Goal: Task Accomplishment & Management: Use online tool/utility

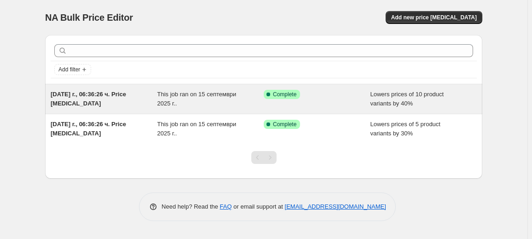
click at [254, 104] on div "This job ran on 15 септември 2025 г.." at bounding box center [210, 99] width 107 height 18
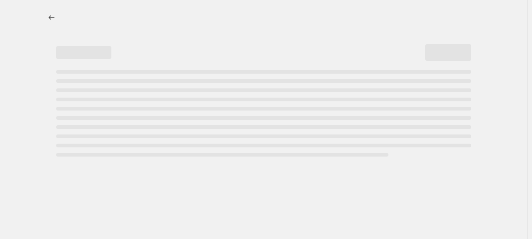
select select "percentage"
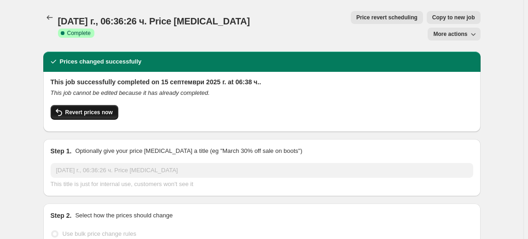
click at [106, 109] on span "Revert prices now" at bounding box center [88, 112] width 47 height 7
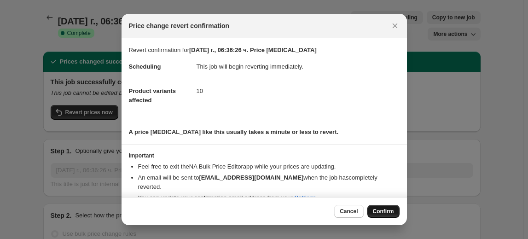
click at [380, 211] on span "Confirm" at bounding box center [383, 211] width 21 height 7
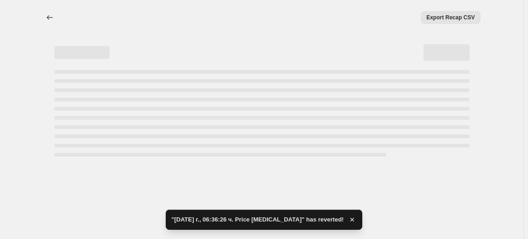
select select "percentage"
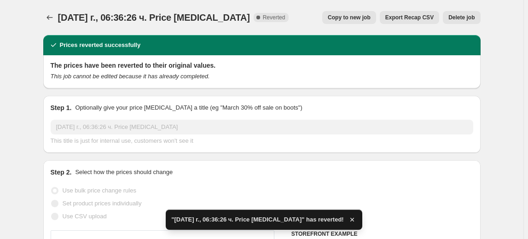
click at [469, 19] on span "Delete job" at bounding box center [461, 17] width 26 height 7
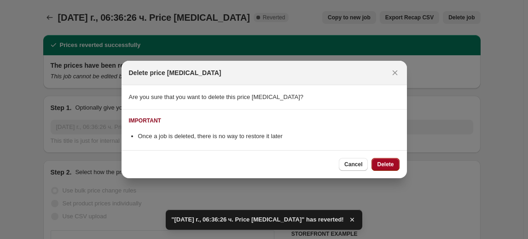
click at [393, 162] on span "Delete" at bounding box center [385, 164] width 17 height 7
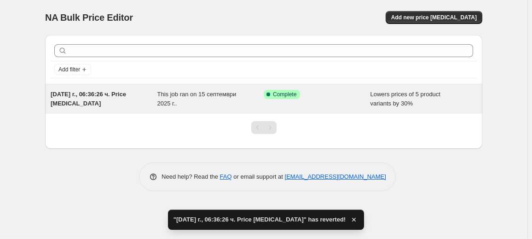
click at [221, 95] on span "This job ran on 15 септември 2025 г.." at bounding box center [196, 99] width 79 height 16
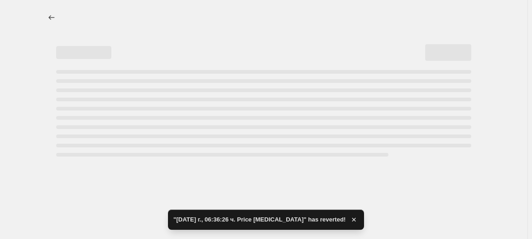
select select "percentage"
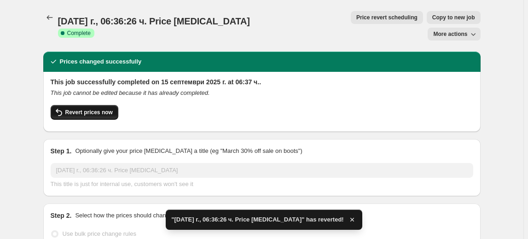
click at [91, 105] on button "Revert prices now" at bounding box center [85, 112] width 68 height 15
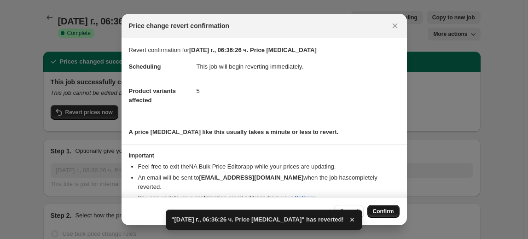
click at [379, 212] on span "Confirm" at bounding box center [383, 211] width 21 height 7
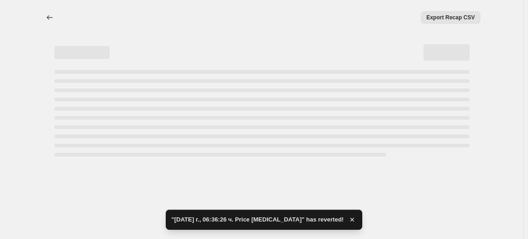
select select "percentage"
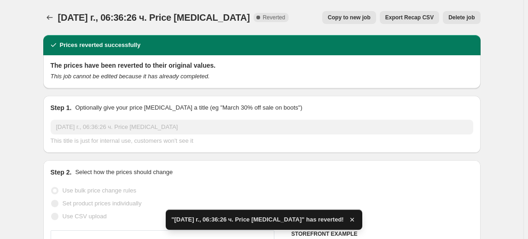
click at [459, 13] on button "Delete job" at bounding box center [461, 17] width 37 height 13
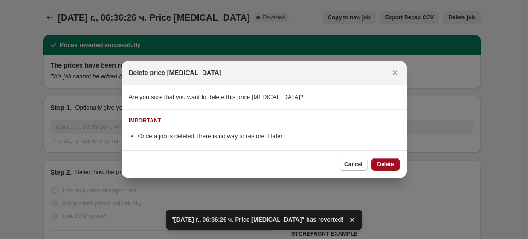
click at [379, 161] on span "Delete" at bounding box center [385, 164] width 17 height 7
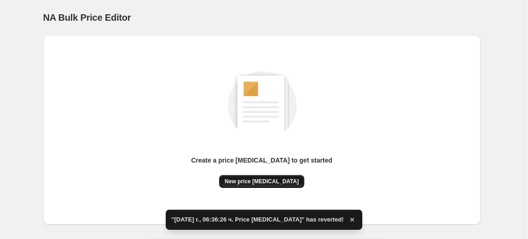
click at [282, 180] on span "New price [MEDICAL_DATA]" at bounding box center [262, 181] width 74 height 7
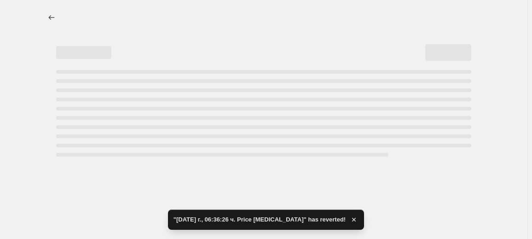
select select "percentage"
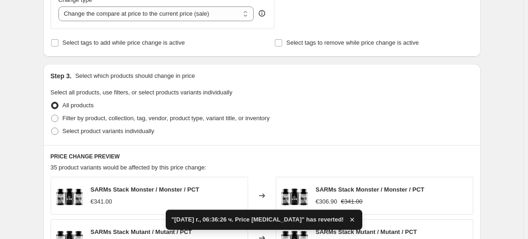
scroll to position [377, 0]
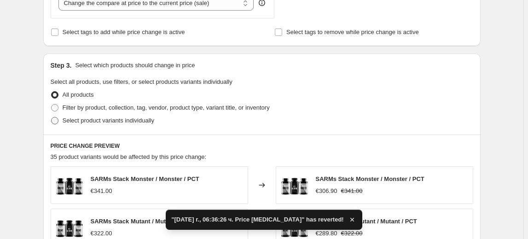
click at [111, 121] on span "Select product variants individually" at bounding box center [109, 120] width 92 height 7
click at [52, 117] on input "Select product variants individually" at bounding box center [51, 117] width 0 height 0
radio input "true"
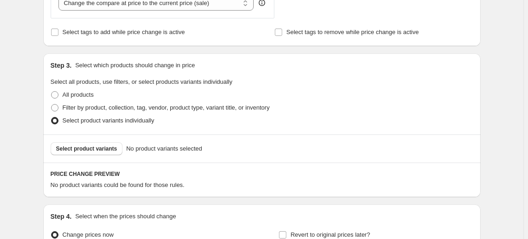
click at [105, 149] on span "Select product variants" at bounding box center [86, 148] width 61 height 7
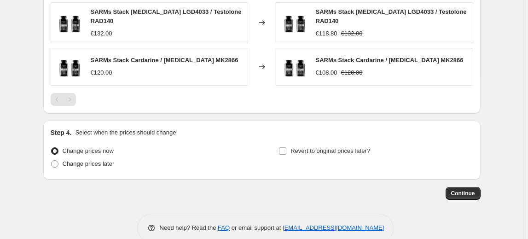
scroll to position [707, 0]
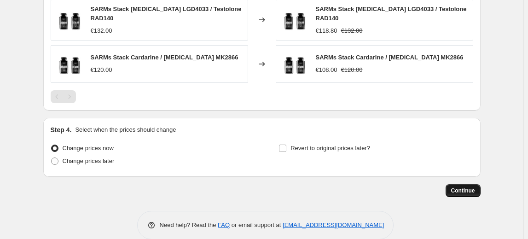
click at [468, 187] on span "Continue" at bounding box center [463, 190] width 24 height 7
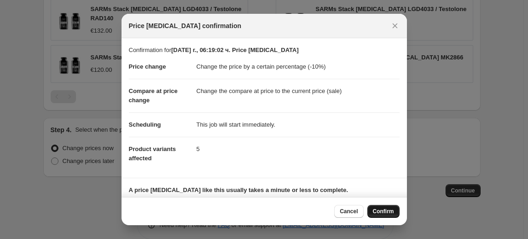
click at [380, 207] on button "Confirm" at bounding box center [383, 211] width 32 height 13
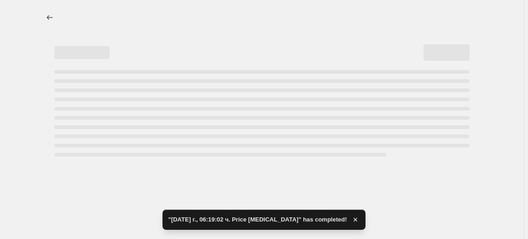
select select "percentage"
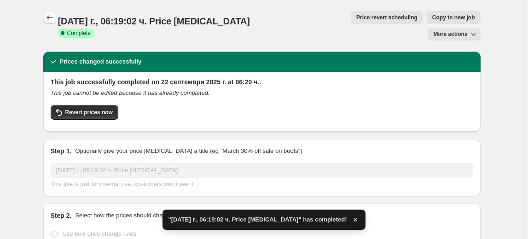
click at [52, 21] on icon "Price change jobs" at bounding box center [49, 17] width 9 height 9
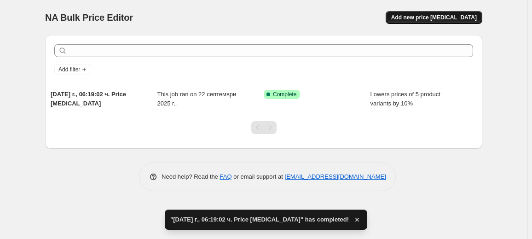
click at [436, 16] on span "Add new price [MEDICAL_DATA]" at bounding box center [434, 17] width 86 height 7
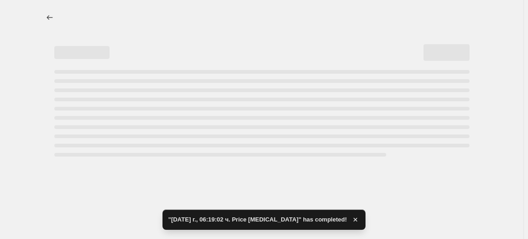
select select "percentage"
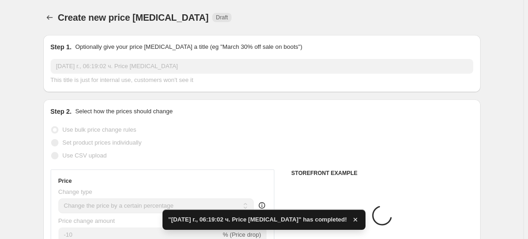
scroll to position [125, 0]
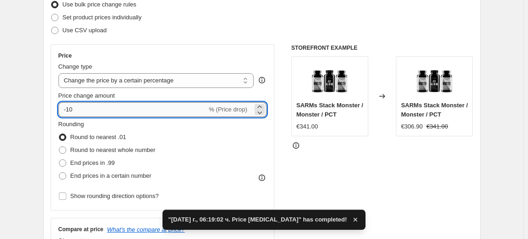
click at [70, 104] on input "-10" at bounding box center [132, 109] width 149 height 15
click at [71, 105] on input "-10" at bounding box center [132, 109] width 149 height 15
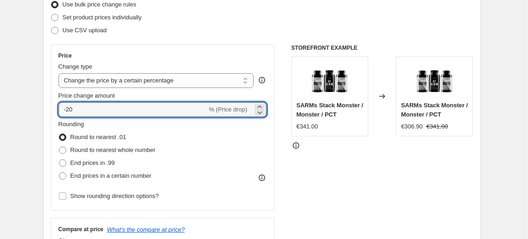
type input "-20"
click at [120, 122] on fieldset "Rounding Round to nearest .01 Round to nearest whole number End prices in .99 E…" at bounding box center [106, 151] width 97 height 63
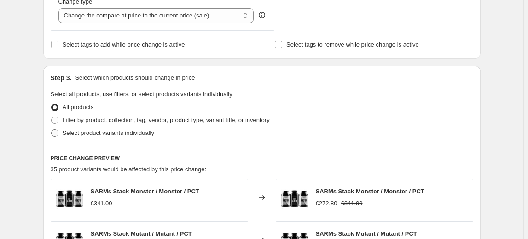
scroll to position [377, 0]
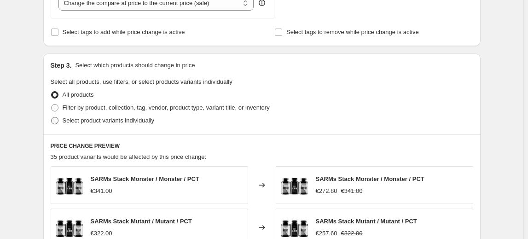
click at [90, 122] on span "Select product variants individually" at bounding box center [109, 120] width 92 height 7
click at [52, 117] on input "Select product variants individually" at bounding box center [51, 117] width 0 height 0
radio input "true"
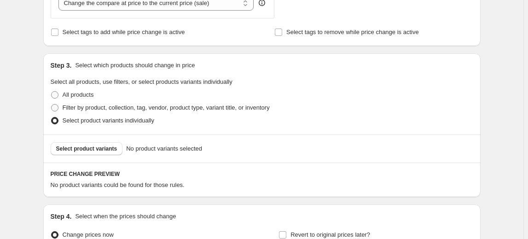
click at [92, 147] on span "Select product variants" at bounding box center [86, 148] width 61 height 7
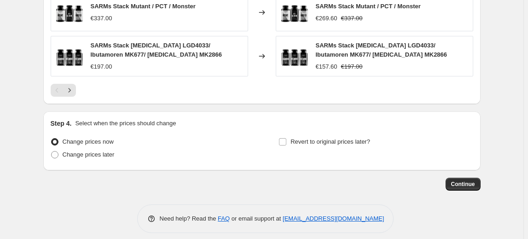
scroll to position [710, 0]
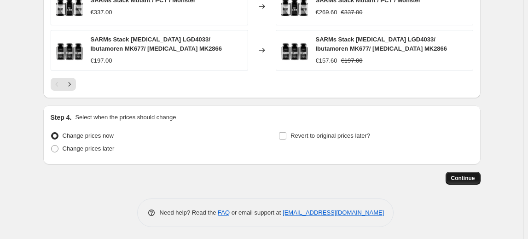
click at [466, 176] on span "Continue" at bounding box center [463, 178] width 24 height 7
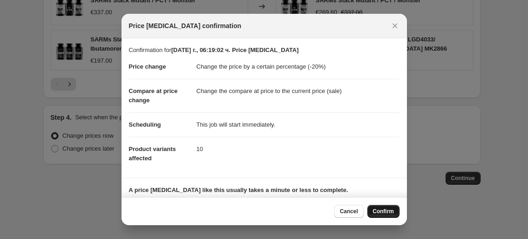
click at [372, 211] on button "Confirm" at bounding box center [383, 211] width 32 height 13
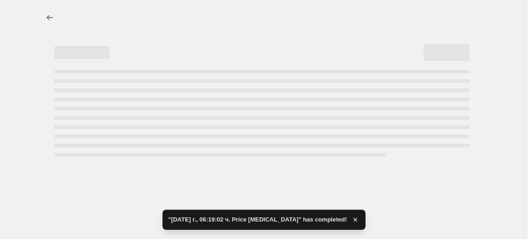
select select "percentage"
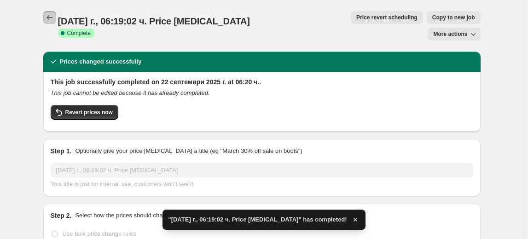
click at [48, 17] on icon "Price change jobs" at bounding box center [49, 17] width 9 height 9
